Goal: Information Seeking & Learning: Check status

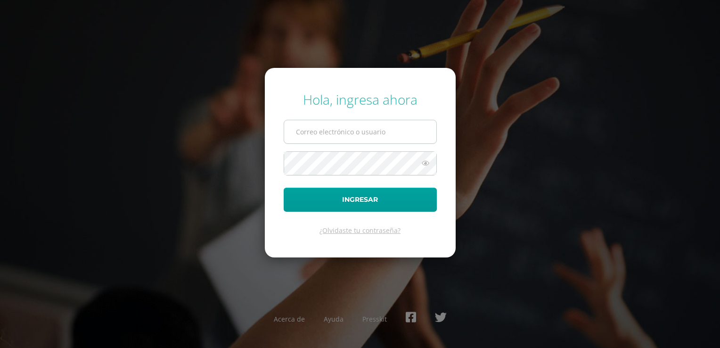
click at [325, 136] on input "text" at bounding box center [360, 131] width 152 height 23
click at [336, 133] on input "text" at bounding box center [360, 131] width 152 height 23
type input "davidsiguenza@hotmail.com"
click at [284, 188] on button "Ingresar" at bounding box center [360, 200] width 153 height 24
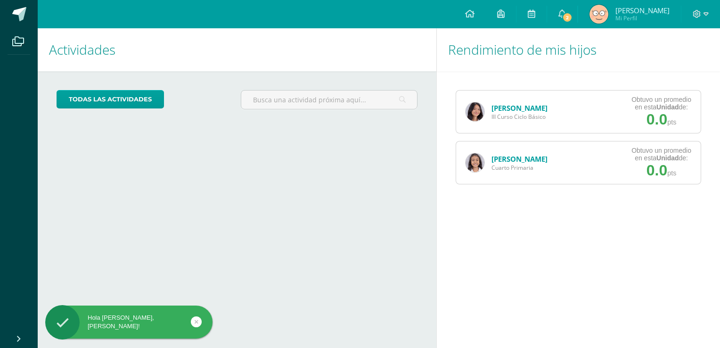
click at [518, 108] on link "[PERSON_NAME]" at bounding box center [519, 107] width 56 height 9
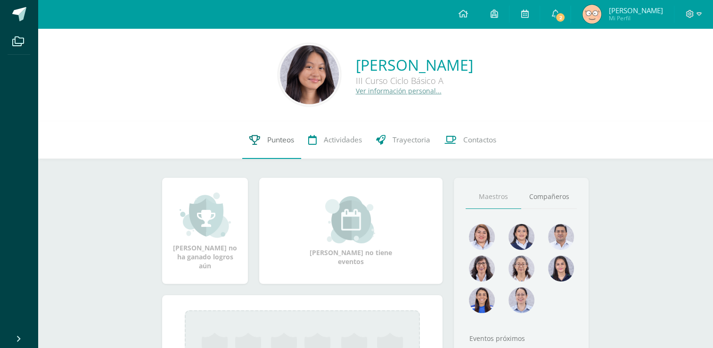
click at [276, 142] on span "Punteos" at bounding box center [280, 140] width 27 height 10
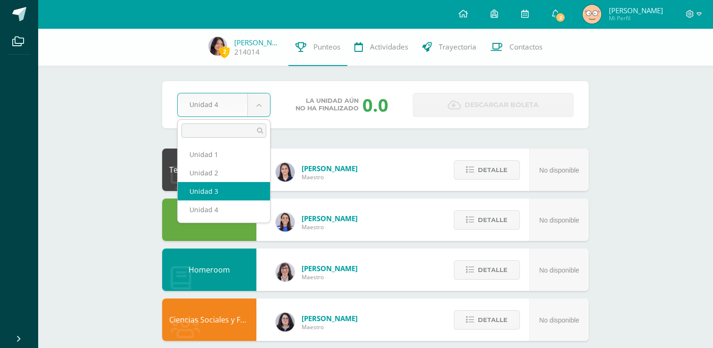
select select "Unidad 3"
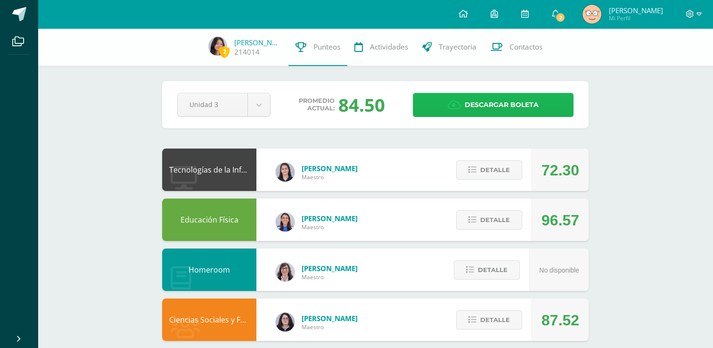
click at [497, 105] on span "Descargar boleta" at bounding box center [502, 104] width 74 height 23
click at [628, 13] on span "[PERSON_NAME]" at bounding box center [635, 10] width 54 height 9
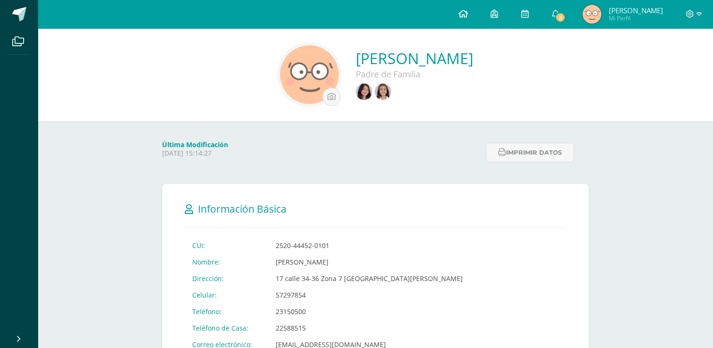
click at [466, 11] on icon at bounding box center [462, 13] width 9 height 8
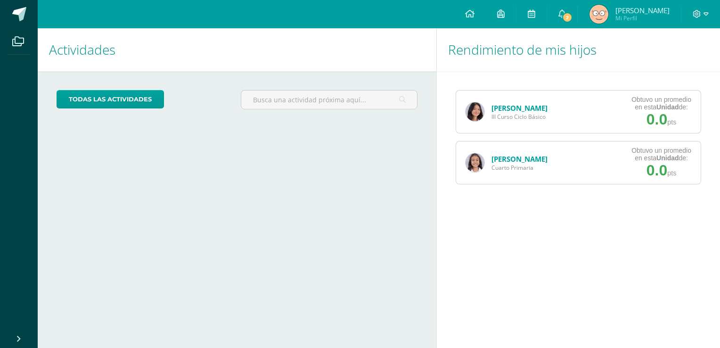
click at [520, 158] on link "Ana Sigüenza" at bounding box center [519, 158] width 56 height 9
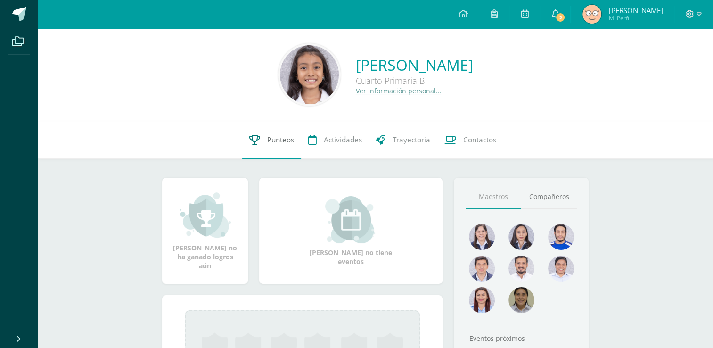
click at [280, 140] on span "Punteos" at bounding box center [280, 140] width 27 height 10
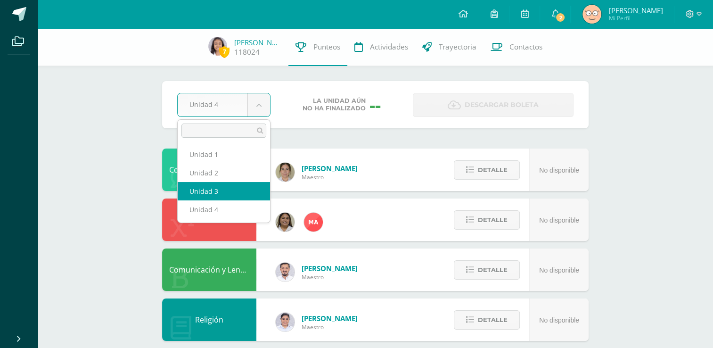
select select "Unidad 3"
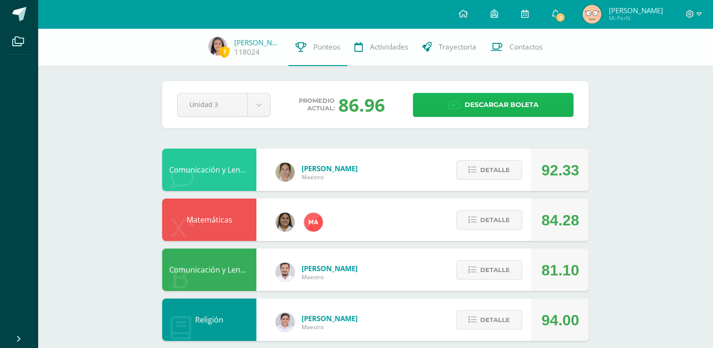
click at [488, 101] on span "Descargar boleta" at bounding box center [502, 104] width 74 height 23
click at [560, 18] on span "2" at bounding box center [560, 17] width 10 height 10
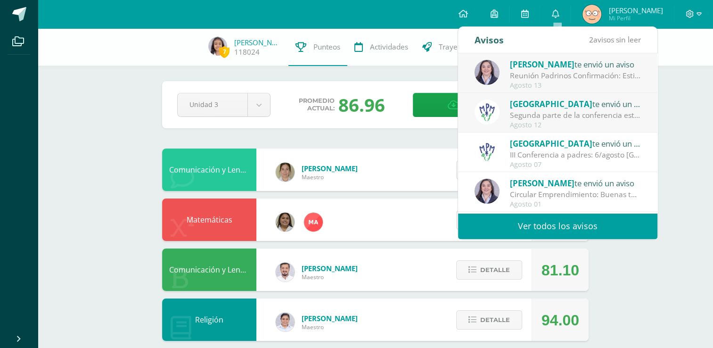
click at [571, 226] on link "Ver todos los avisos" at bounding box center [557, 226] width 199 height 26
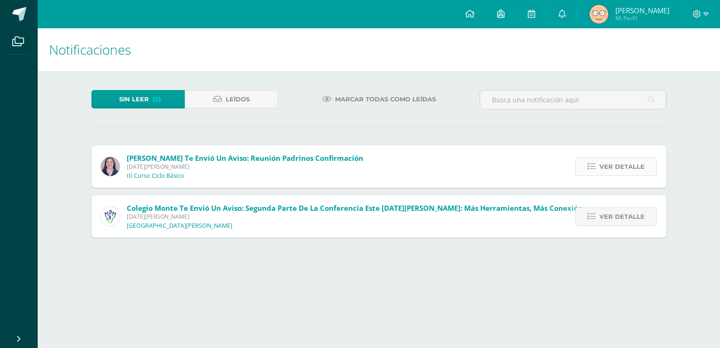
click at [609, 169] on span "Ver detalle" at bounding box center [621, 166] width 45 height 17
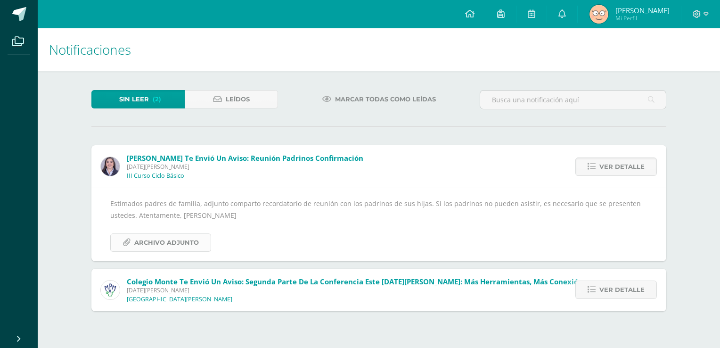
click at [180, 243] on span "Archivo Adjunto" at bounding box center [166, 242] width 65 height 17
click at [377, 97] on span "Marcar todas como leídas" at bounding box center [385, 98] width 101 height 17
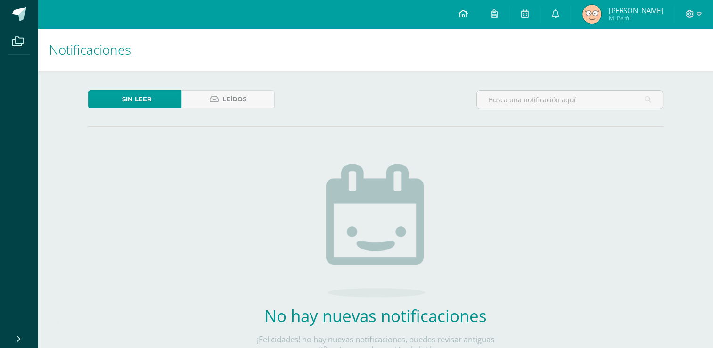
click at [462, 16] on icon at bounding box center [462, 13] width 9 height 8
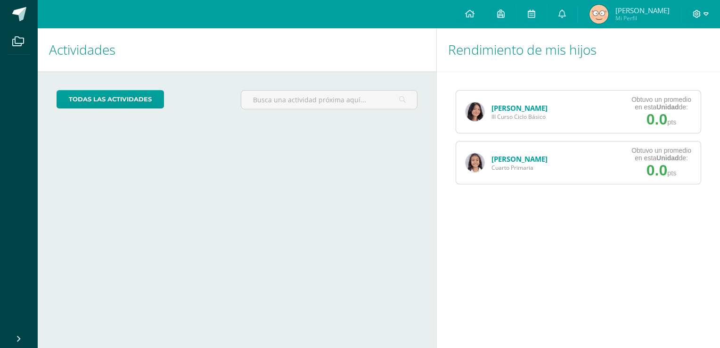
click at [704, 13] on icon at bounding box center [705, 13] width 5 height 3
click at [665, 65] on span "Cerrar sesión" at bounding box center [676, 64] width 42 height 9
